Goal: Check status: Check status

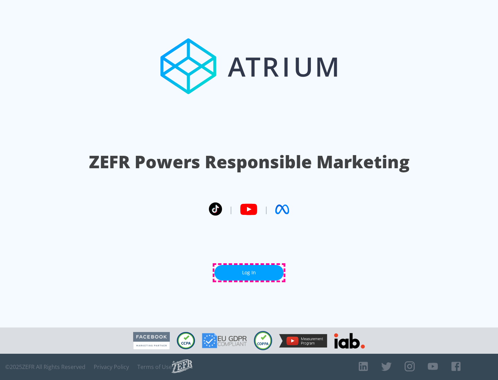
click at [249, 273] on link "Log In" at bounding box center [248, 273] width 69 height 16
